Goal: Task Accomplishment & Management: Use online tool/utility

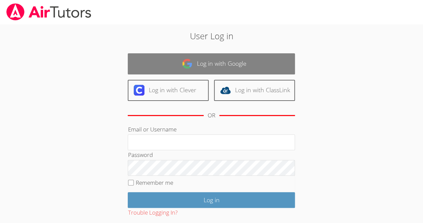
click at [198, 57] on link "Log in with Google" at bounding box center [211, 63] width 167 height 21
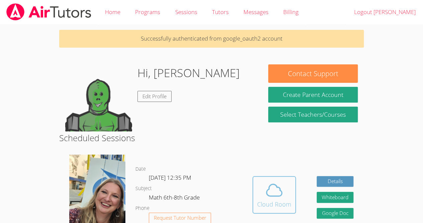
click at [273, 183] on icon at bounding box center [274, 189] width 19 height 19
click at [270, 185] on icon at bounding box center [274, 190] width 15 height 12
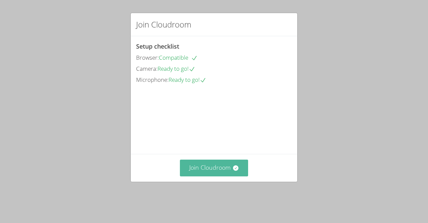
click at [233, 173] on button "Join Cloudroom" at bounding box center [214, 167] width 69 height 16
click at [230, 176] on button "Join Cloudroom" at bounding box center [214, 167] width 69 height 16
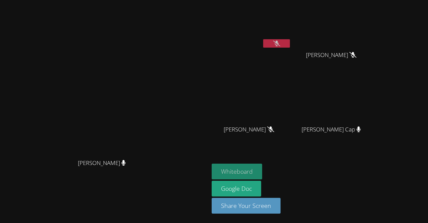
click at [237, 168] on button "Whiteboard" at bounding box center [237, 171] width 51 height 16
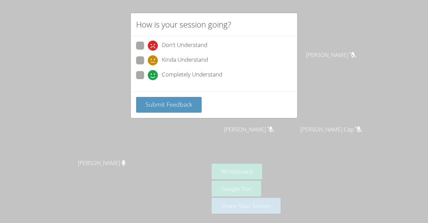
click at [148, 80] on span at bounding box center [148, 80] width 0 height 0
click at [148, 73] on input "Completely Understand" at bounding box center [151, 74] width 6 height 6
radio input "true"
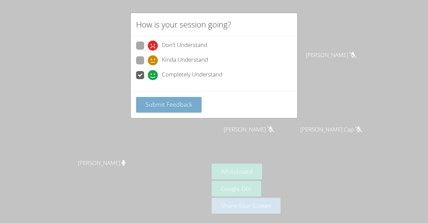
click at [169, 102] on span "Submit Feedback" at bounding box center [169, 104] width 47 height 8
